Goal: Task Accomplishment & Management: Manage account settings

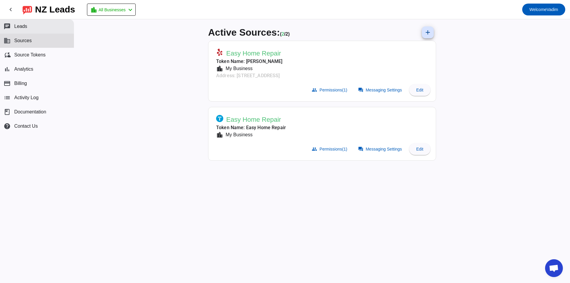
click at [44, 33] on button "chat Leads" at bounding box center [37, 26] width 74 height 14
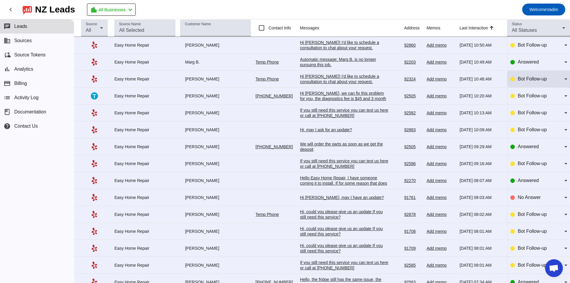
click at [543, 76] on div "Bot Follow-up" at bounding box center [540, 78] width 47 height 7
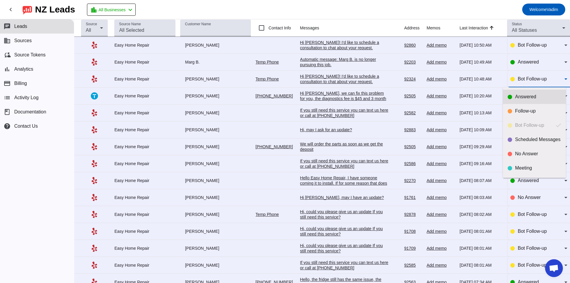
click at [528, 98] on div "Answered" at bounding box center [538, 97] width 46 height 6
